Goal: Task Accomplishment & Management: Complete application form

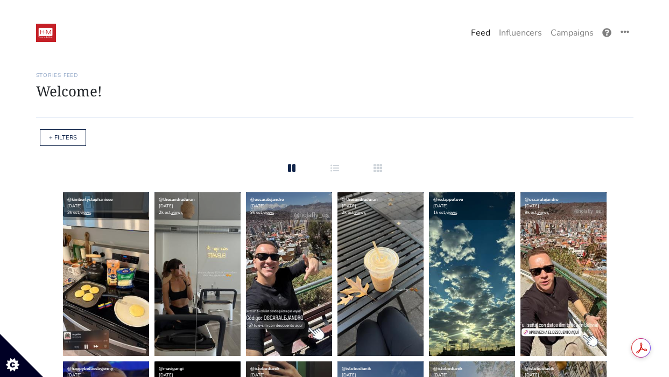
click at [480, 32] on link "Feed" at bounding box center [481, 33] width 28 height 22
click at [563, 37] on link "Campaigns" at bounding box center [572, 33] width 52 height 22
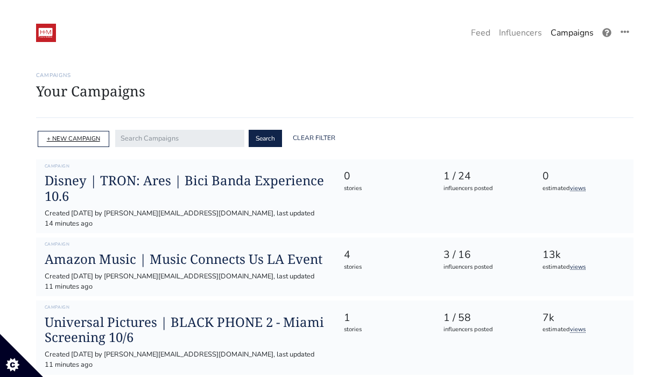
click at [82, 138] on link "+ NEW CAMPAIGN" at bounding box center [73, 139] width 53 height 8
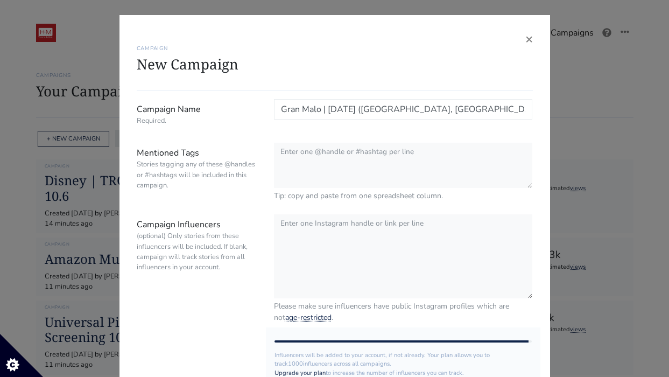
type input "Gran Malo | [DATE] ([GEOGRAPHIC_DATA], [GEOGRAPHIC_DATA])"
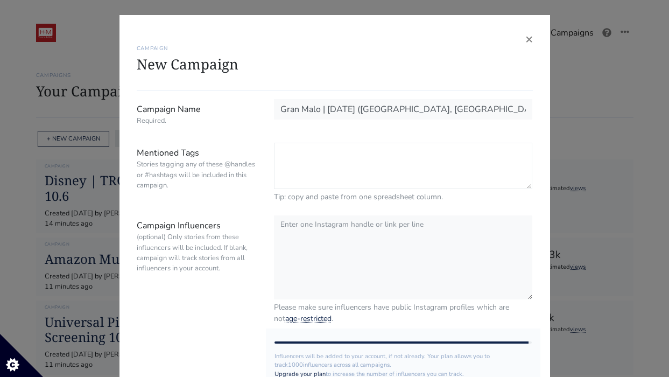
click at [312, 156] on textarea "Mentioned Tags Stories tagging any of these @handles or #hashtags will be inclu…" at bounding box center [403, 166] width 259 height 46
type textarea "@gran.malo #granmalo"
click at [300, 255] on textarea "Campaign Influencers (optional) Only stories from these influencers will be inc…" at bounding box center [403, 256] width 259 height 85
click at [328, 237] on textarea "Campaign Influencers (optional) Only stories from these influencers will be inc…" at bounding box center [403, 256] width 259 height 85
click at [367, 249] on textarea "Campaign Influencers (optional) Only stories from these influencers will be inc…" at bounding box center [403, 256] width 259 height 85
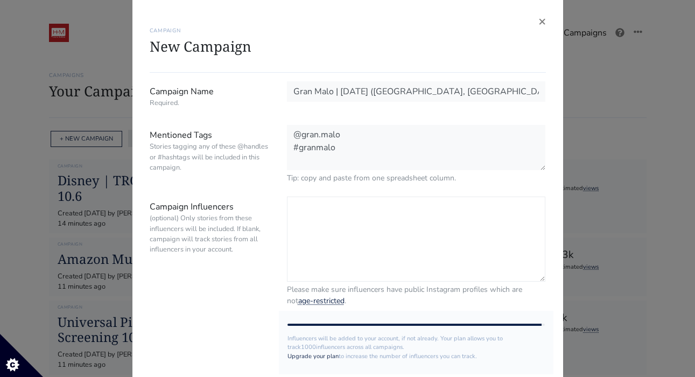
scroll to position [18, 0]
paste textarea "greciaslopez"
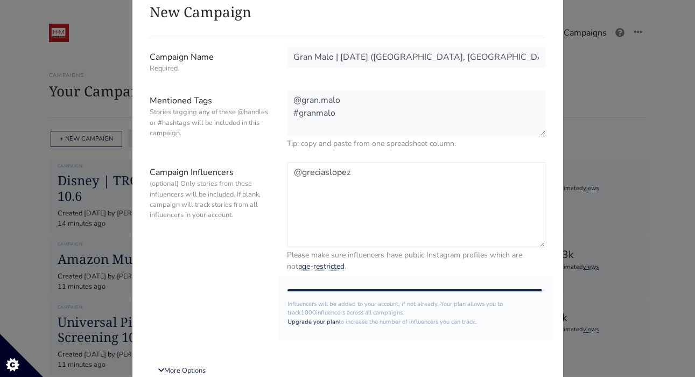
scroll to position [63, 0]
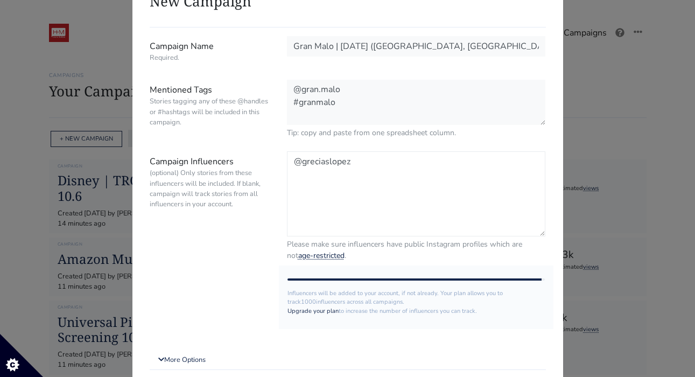
click at [358, 186] on textarea "@greciaslopez" at bounding box center [416, 193] width 259 height 85
paste textarea "monsemedinaradio"
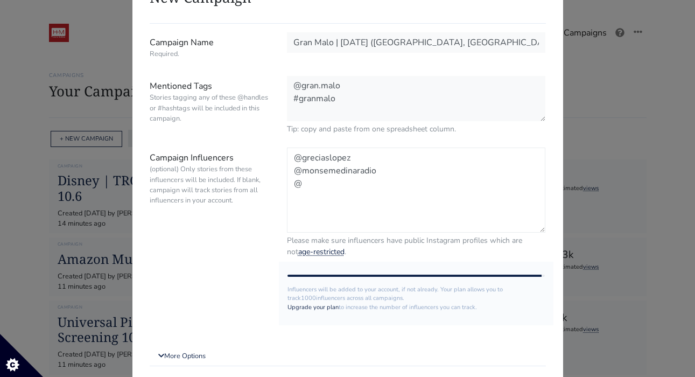
paste textarea "ordunatania"
paste textarea "@senoredison @[PERSON_NAME].[PERSON_NAME] @kevinfigman @ludsoleimani @dance.lik…"
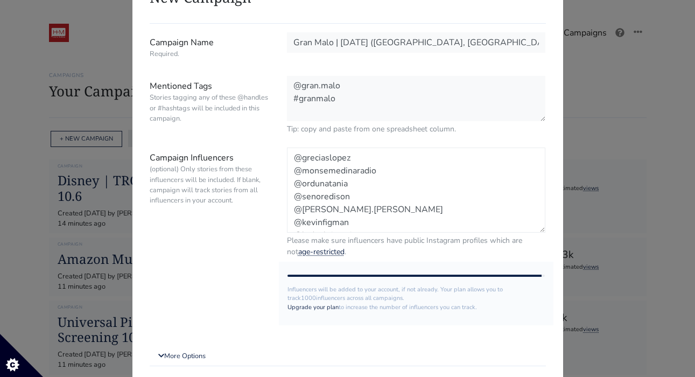
scroll to position [47, 0]
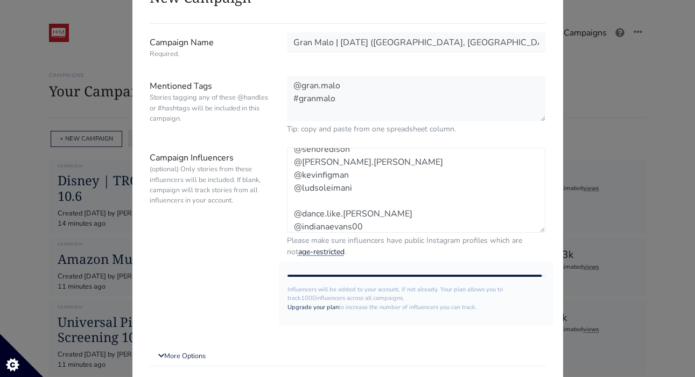
click at [326, 202] on textarea "@greciaslopez @monsemedinaradio @ordunatania @senoredison @[PERSON_NAME].[PERSO…" at bounding box center [416, 189] width 259 height 85
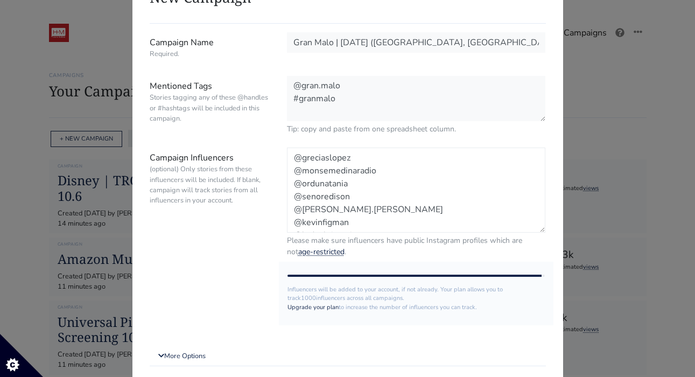
scroll to position [39, 0]
click at [374, 223] on textarea "@greciaslopez @monsemedinaradio @ordunatania @senoredison @[PERSON_NAME].[PERSO…" at bounding box center [416, 189] width 259 height 85
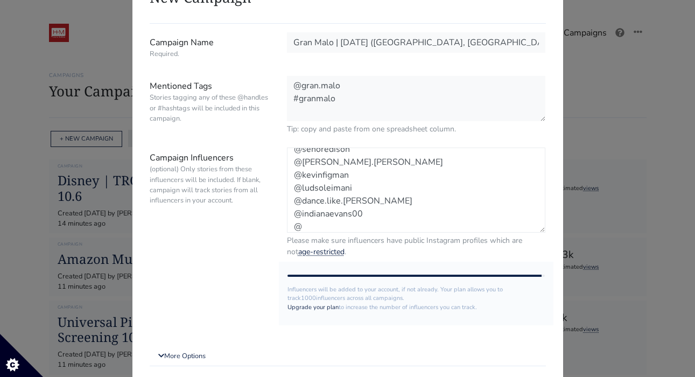
paste textarea "venturatwins"
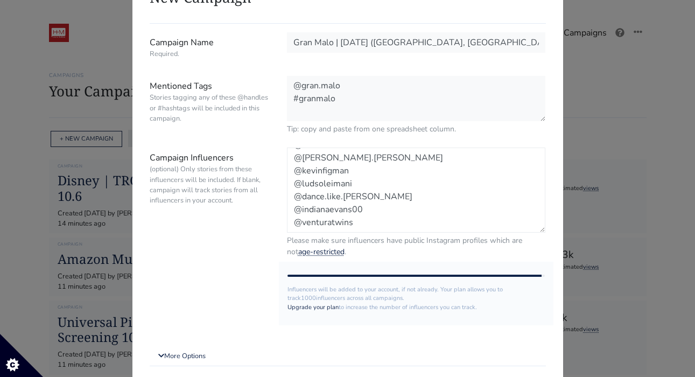
scroll to position [60, 0]
paste textarea "@barbaracamilas"
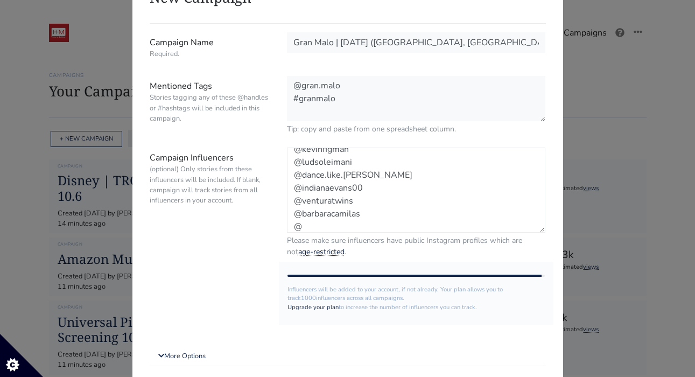
paste textarea "ferlopezathie"
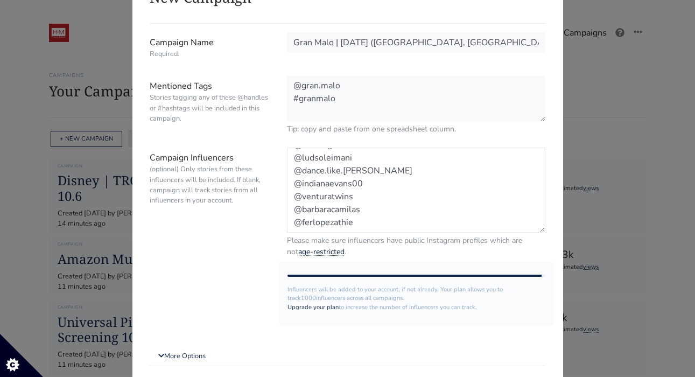
scroll to position [86, 0]
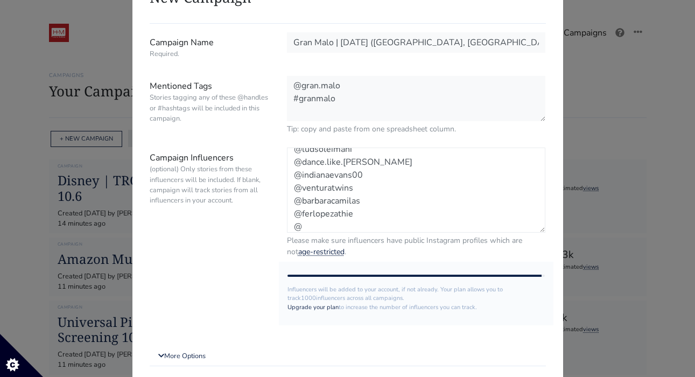
paste textarea "rominachiodi"
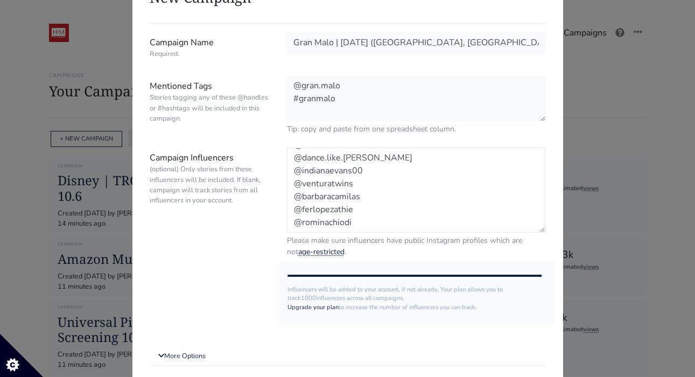
scroll to position [99, 0]
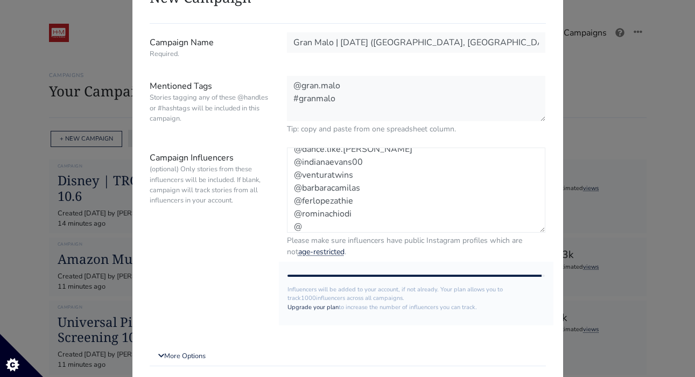
paste textarea "keemzalberio"
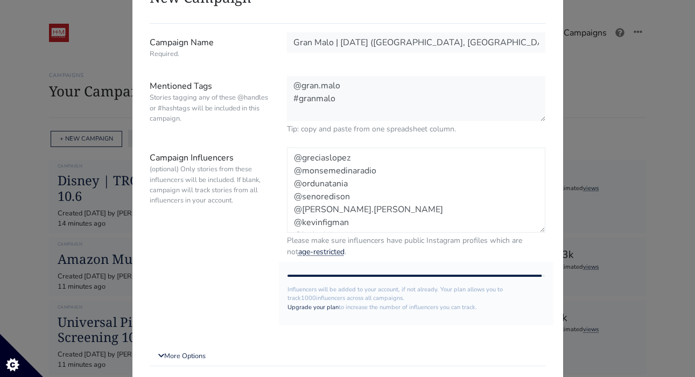
scroll to position [0, 0]
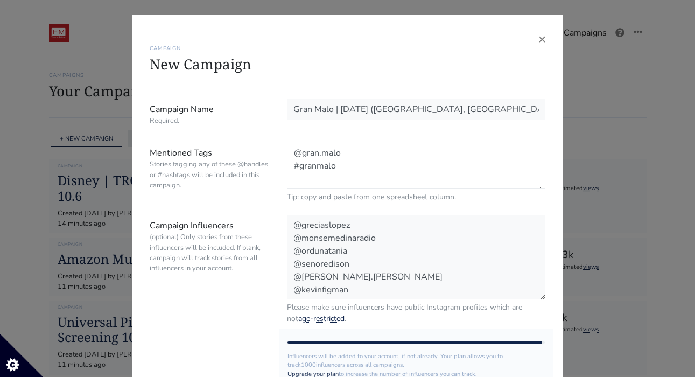
click at [352, 161] on textarea "@gran.malo #granmalo" at bounding box center [416, 166] width 259 height 46
click at [391, 290] on textarea "@greciaslopez @monsemedinaradio @ordunatania @senoredison @[PERSON_NAME].[PERSO…" at bounding box center [416, 256] width 259 height 85
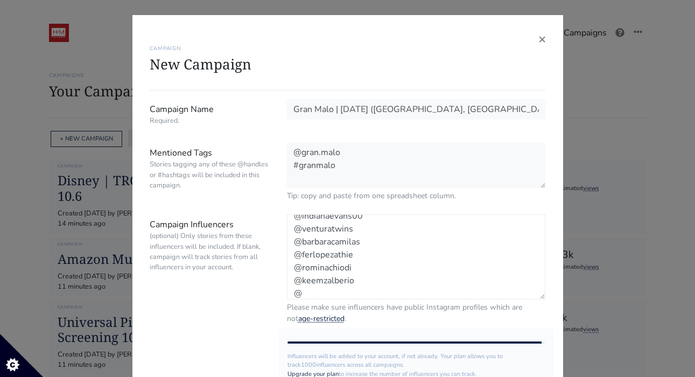
paste textarea "kilennyk"
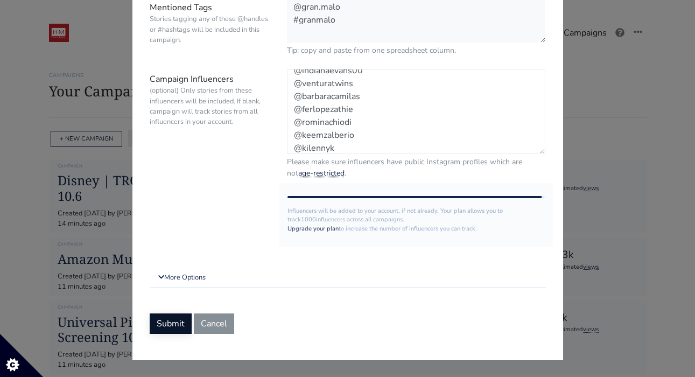
type textarea "@greciaslopez @monsemedinaradio @ordunatania @senoredison @[PERSON_NAME].[PERSO…"
click at [171, 321] on button "Submit" at bounding box center [171, 323] width 42 height 20
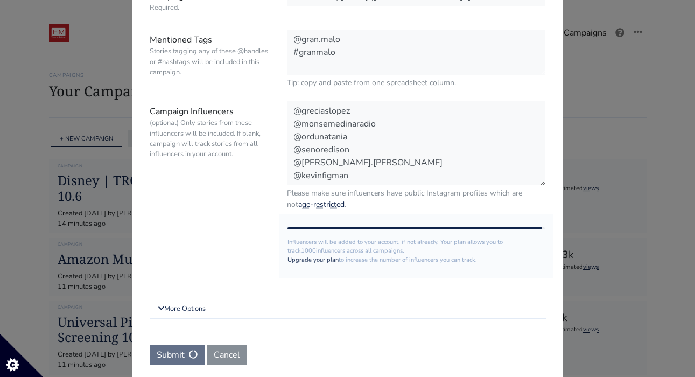
scroll to position [0, 0]
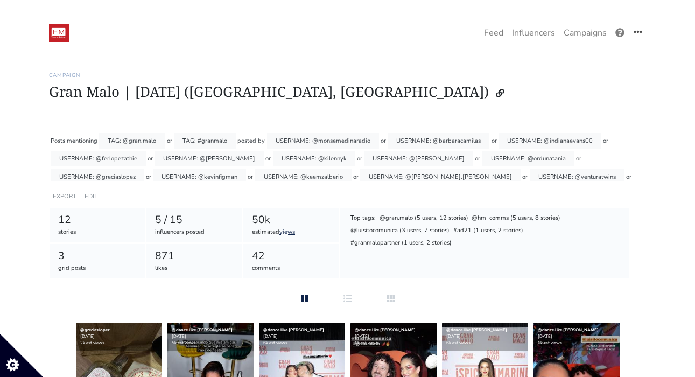
click at [635, 32] on icon at bounding box center [637, 31] width 9 height 9
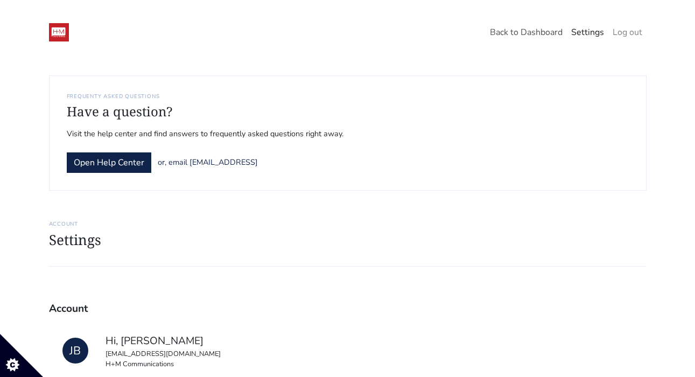
click at [520, 33] on link "Back to Dashboard" at bounding box center [525, 33] width 81 height 22
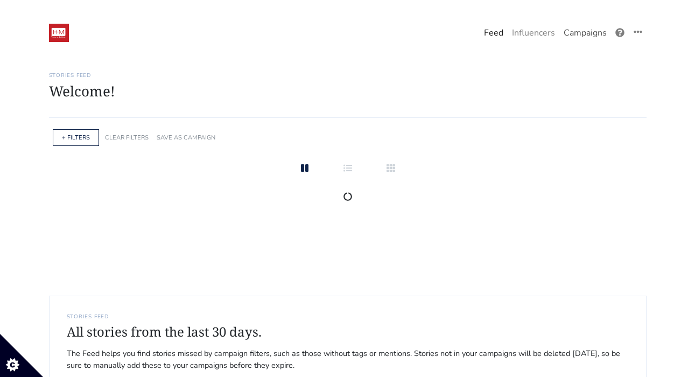
click at [601, 25] on link "Campaigns" at bounding box center [585, 33] width 52 height 22
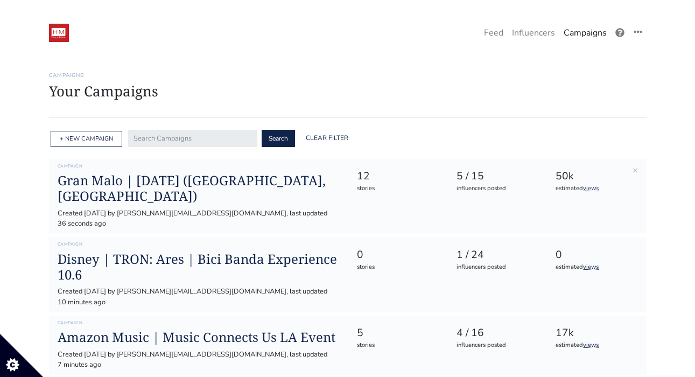
click at [407, 182] on div "12" at bounding box center [397, 176] width 80 height 16
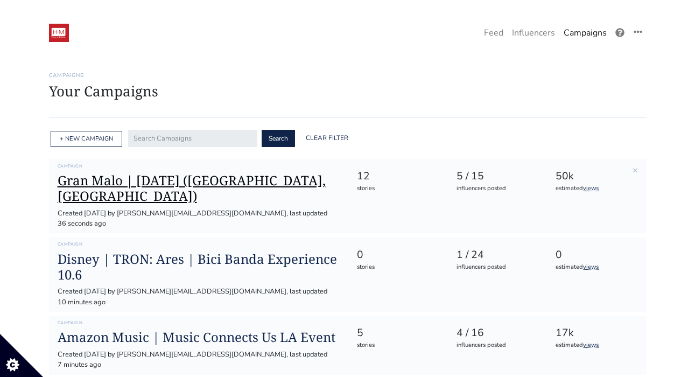
click at [285, 182] on h1 "Gran Malo | National Taco Day (Miami, FL)" at bounding box center [199, 188] width 282 height 31
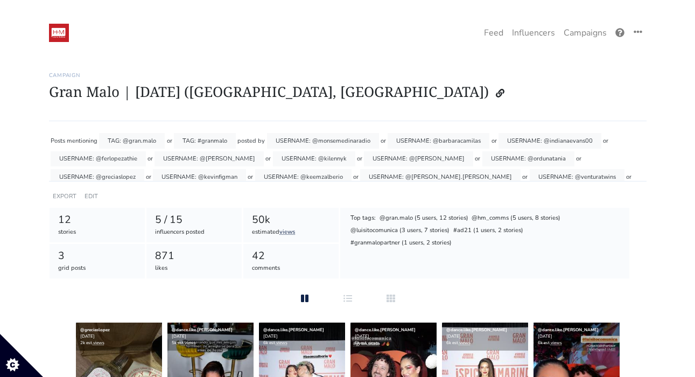
click at [281, 95] on h1 "Gran Malo | [DATE] ([GEOGRAPHIC_DATA], [GEOGRAPHIC_DATA])" at bounding box center [347, 93] width 597 height 20
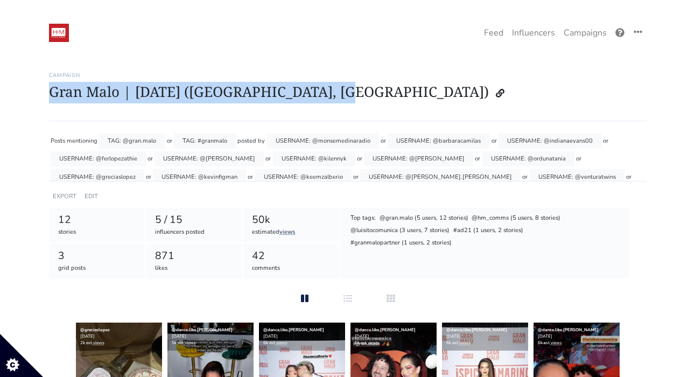
click at [281, 95] on h1 "Gran Malo | [DATE] ([GEOGRAPHIC_DATA], [GEOGRAPHIC_DATA])" at bounding box center [347, 93] width 597 height 20
click at [496, 90] on icon at bounding box center [500, 93] width 9 height 9
copy h1 "Gran Malo | [DATE] ([GEOGRAPHIC_DATA], [GEOGRAPHIC_DATA])"
